Goal: Transaction & Acquisition: Book appointment/travel/reservation

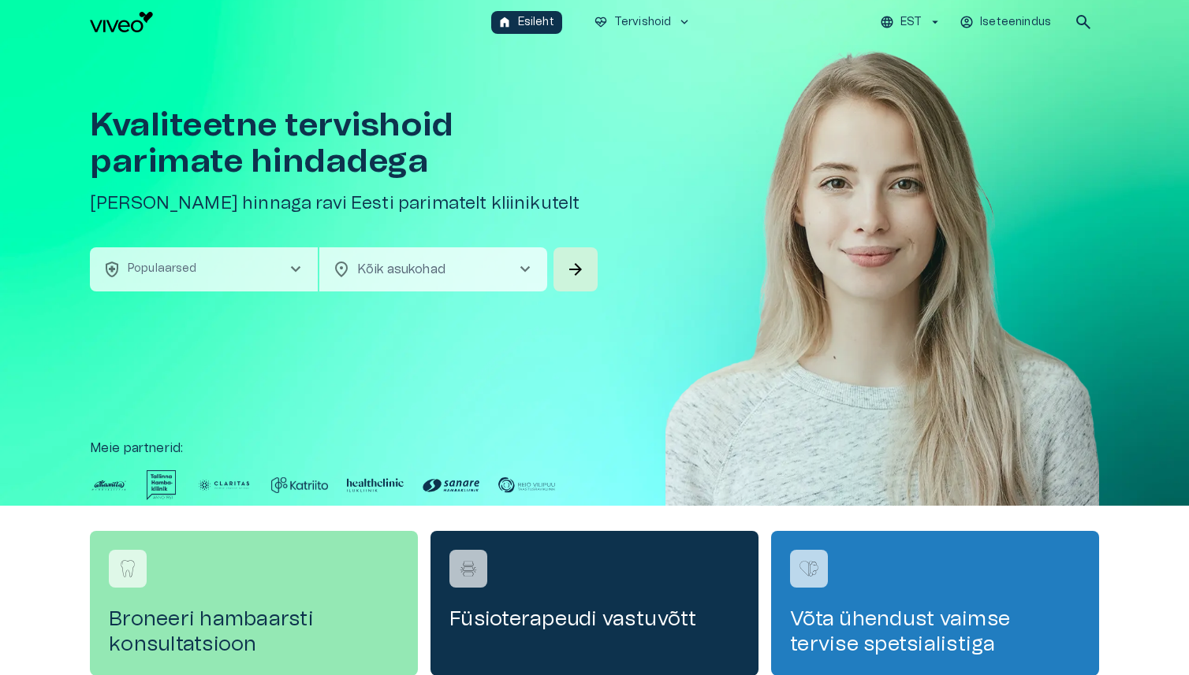
click at [900, 24] on button "EST" at bounding box center [910, 22] width 67 height 23
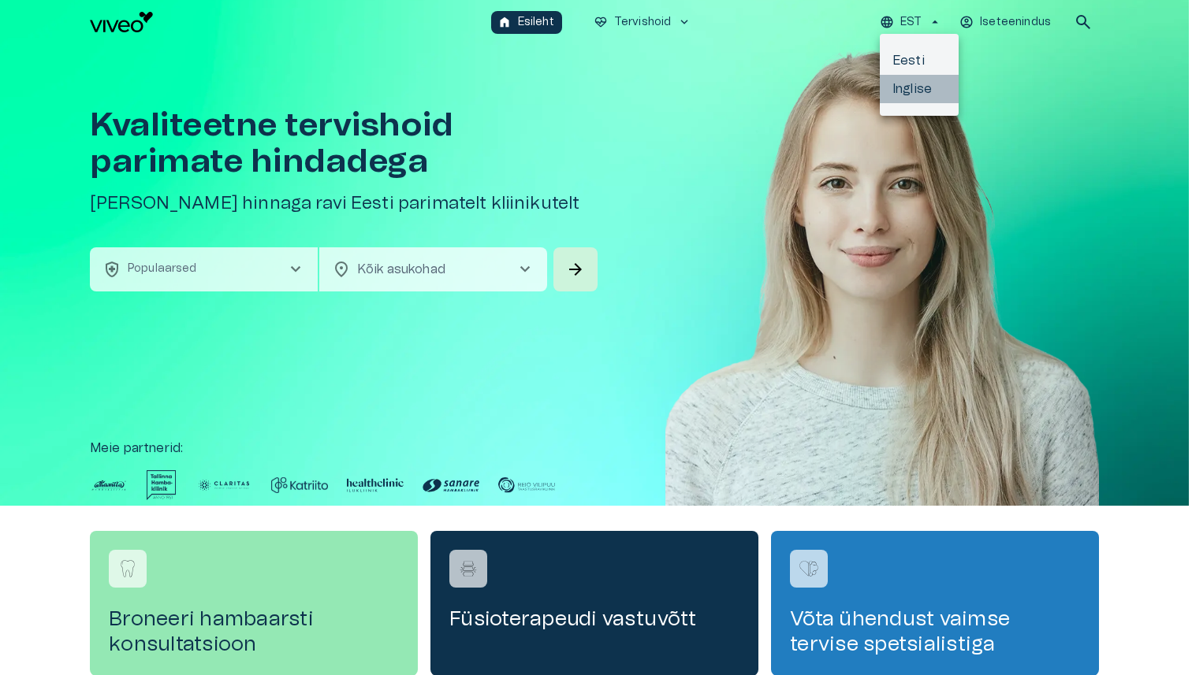
click at [917, 94] on li "Inglise" at bounding box center [919, 89] width 79 height 28
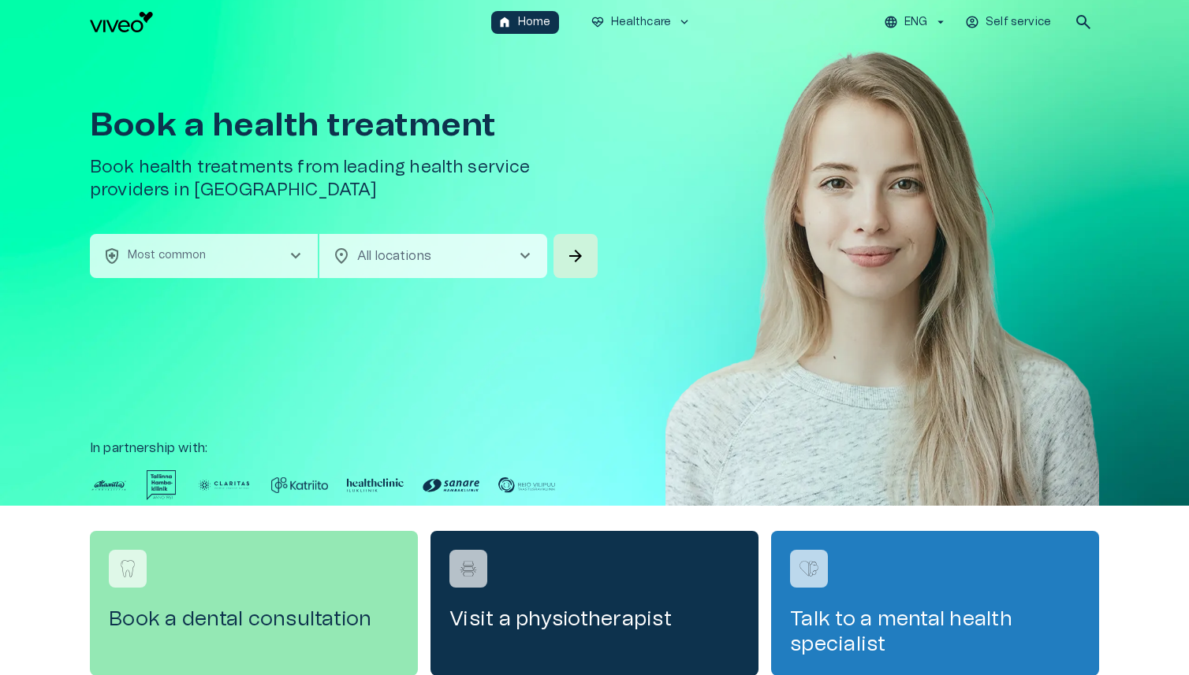
click at [733, 184] on img at bounding box center [882, 298] width 434 height 509
click at [776, 234] on img at bounding box center [882, 298] width 434 height 509
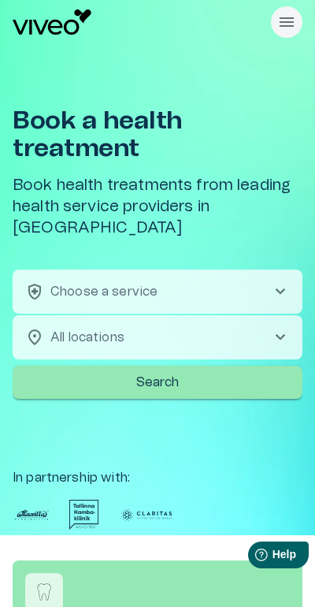
click at [298, 25] on button "Handle dropdown menu visibility" at bounding box center [287, 22] width 32 height 32
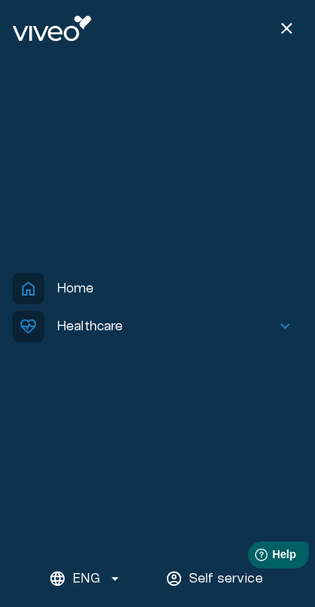
click at [293, 28] on span "close" at bounding box center [286, 28] width 19 height 19
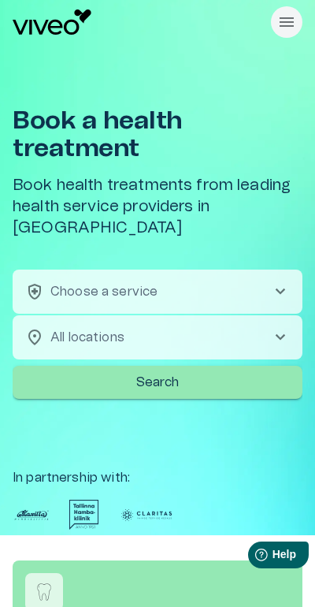
click at [170, 270] on button "health_and_safety Choose a service chevron_right" at bounding box center [158, 292] width 290 height 44
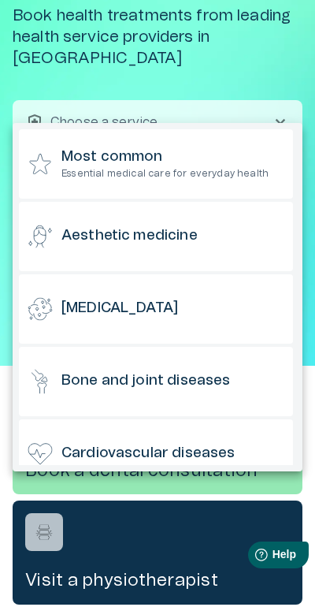
click at [140, 299] on div "Allergies" at bounding box center [156, 308] width 274 height 69
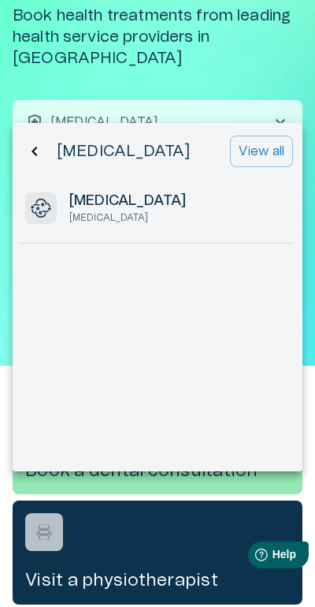
click at [118, 235] on div "Allergies Allergies" at bounding box center [156, 207] width 274 height 69
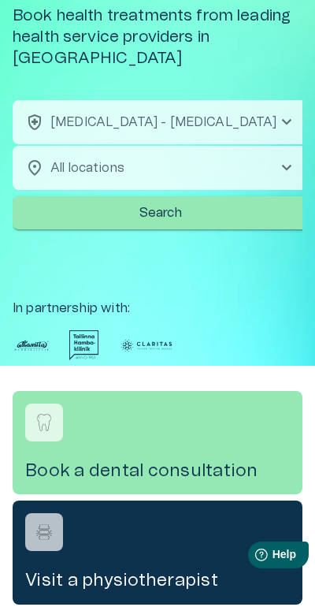
click at [158, 202] on button "Search" at bounding box center [161, 212] width 296 height 33
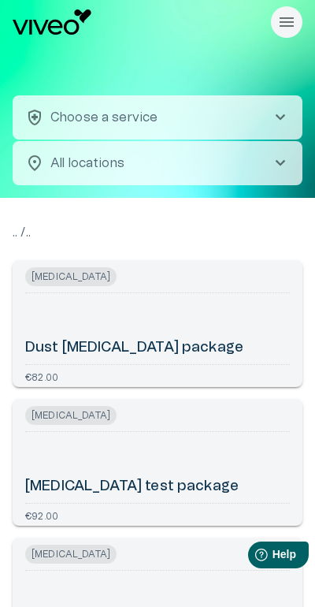
click at [154, 318] on div "Dust allergy test package" at bounding box center [157, 329] width 265 height 58
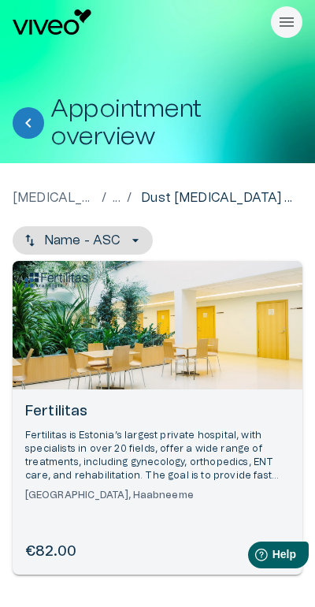
click at [193, 321] on div "Open selected supplier available booking dates" at bounding box center [158, 325] width 290 height 128
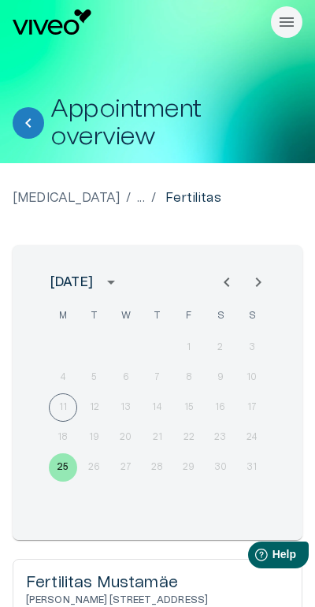
click at [35, 127] on icon "Back" at bounding box center [28, 123] width 19 height 19
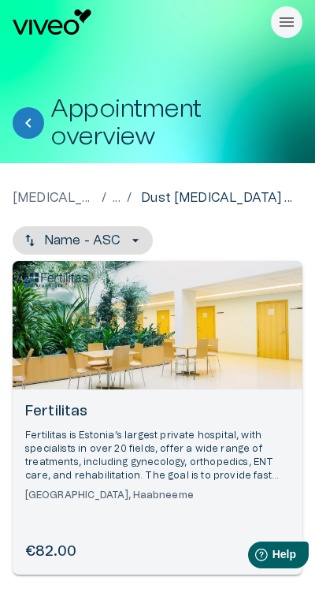
click at [28, 125] on icon "Back" at bounding box center [28, 122] width 6 height 9
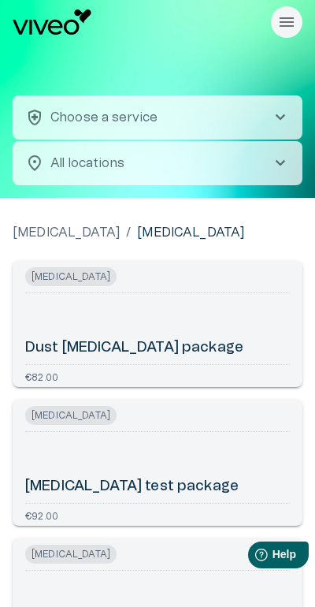
click at [300, 9] on div at bounding box center [158, 22] width 290 height 32
click at [285, 22] on icon "Handle dropdown menu visibility" at bounding box center [287, 21] width 14 height 9
